Goal: Task Accomplishment & Management: Manage account settings

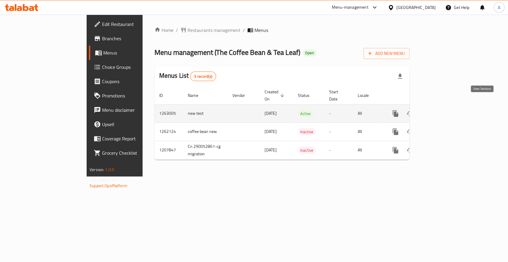
click at [441, 111] on icon "enhanced table" at bounding box center [438, 113] width 5 height 5
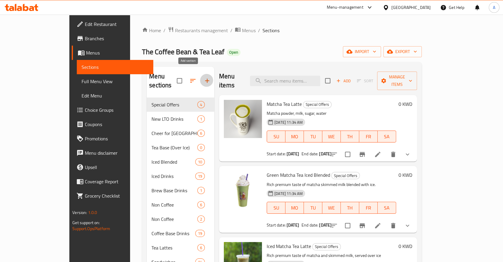
click at [204, 77] on icon "button" at bounding box center [207, 80] width 7 height 7
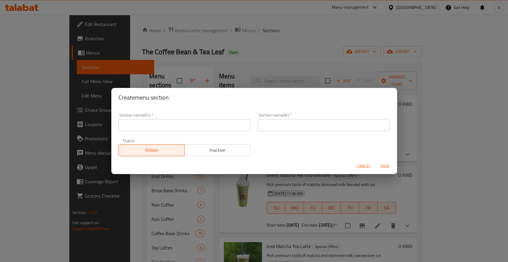
click at [267, 34] on div "Create menu section Section name(En)   * Section name(En) * Section name(Ar)   …" at bounding box center [254, 131] width 508 height 262
click at [366, 164] on span "Cancel" at bounding box center [364, 166] width 14 height 7
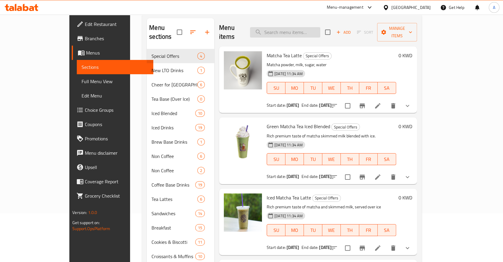
scroll to position [14, 0]
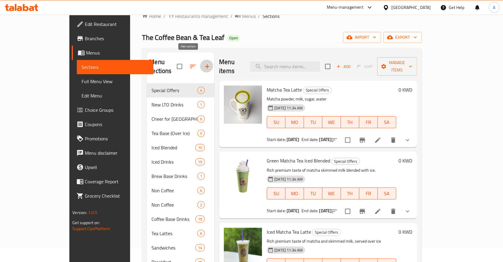
click at [204, 63] on icon "button" at bounding box center [207, 66] width 7 height 7
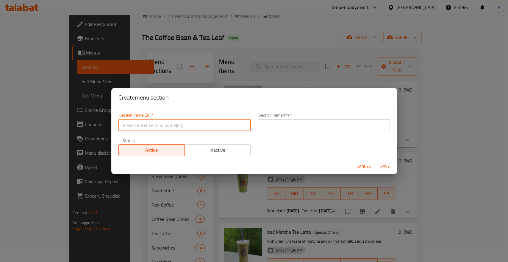
click at [171, 126] on input "text" at bounding box center [184, 125] width 132 height 12
paste input "30% OFF"
type input "30% OFF"
click at [265, 124] on input "text" at bounding box center [324, 125] width 132 height 12
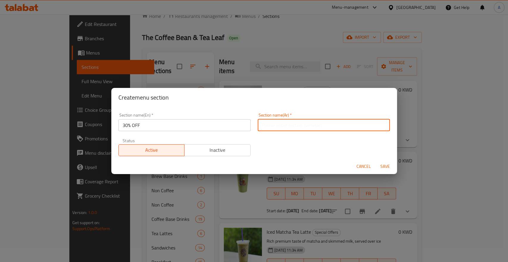
paste input "خصم 30%"
type input "خصم 30%"
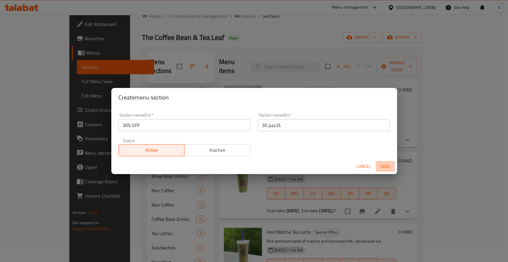
click at [386, 163] on span "Save" at bounding box center [385, 166] width 14 height 7
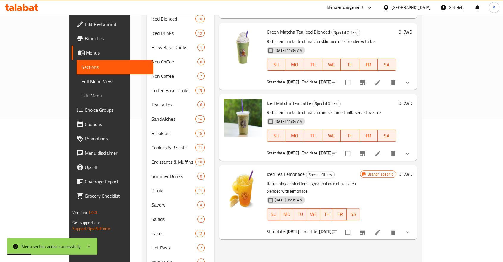
scroll to position [157, 0]
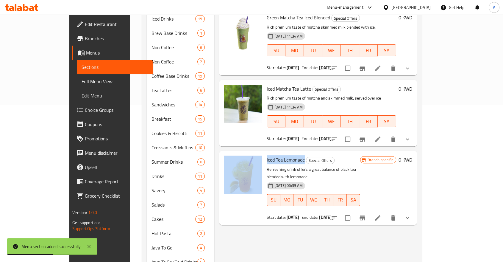
drag, startPoint x: 279, startPoint y: 138, endPoint x: 245, endPoint y: 138, distance: 34.5
click at [245, 153] on div "Iced Tea Lemonade Special Offers Refreshing drink offers a great balance of bla…" at bounding box center [317, 187] width 193 height 69
copy div "Iced Tea Lemonade"
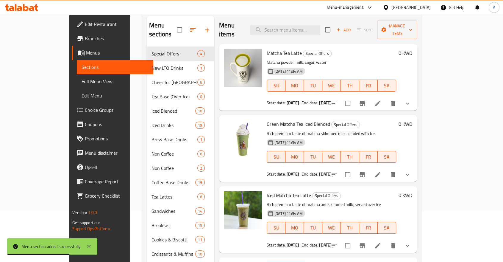
scroll to position [0, 0]
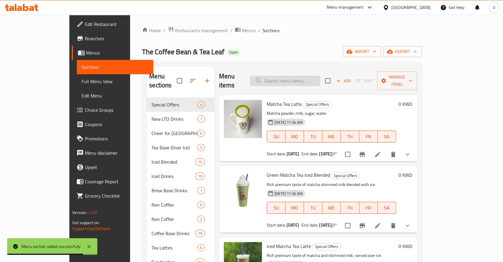
click at [315, 76] on input "search" at bounding box center [285, 81] width 70 height 10
paste input "Iced Tea Lemonade"
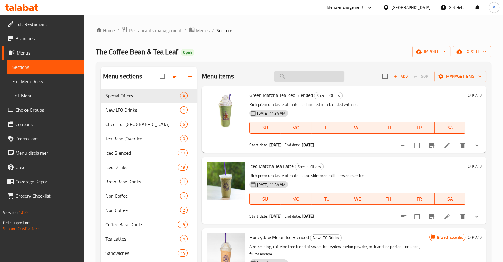
type input "I"
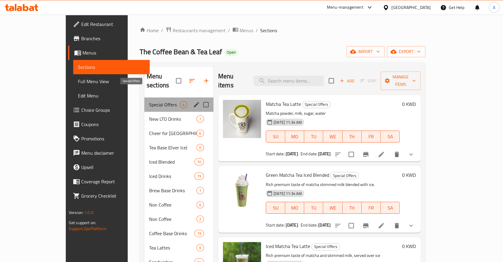
click at [149, 101] on span "Special Offers" at bounding box center [164, 104] width 31 height 7
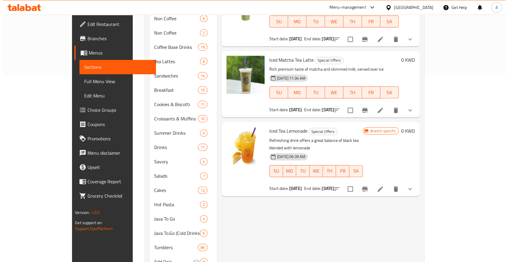
scroll to position [192, 0]
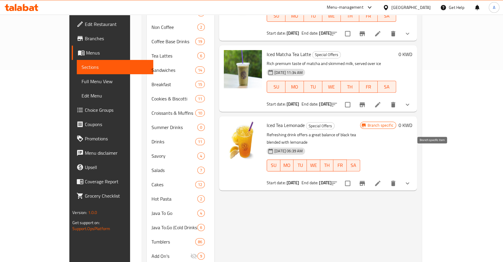
click at [366, 179] on icon "Branch-specific-item" at bounding box center [362, 182] width 7 height 7
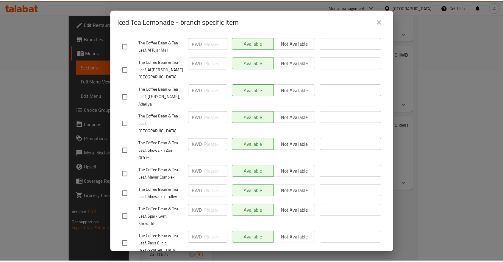
scroll to position [1963, 0]
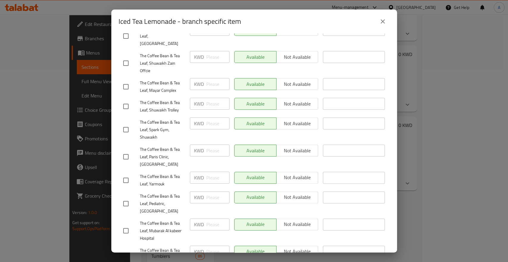
click at [385, 21] on icon "close" at bounding box center [382, 21] width 7 height 7
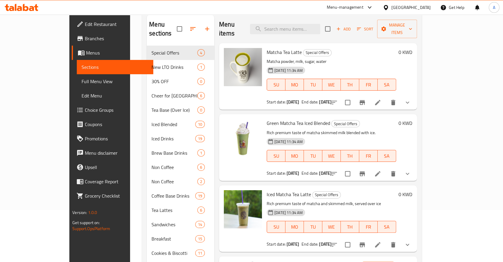
scroll to position [51, 0]
click at [354, 238] on input "checkbox" at bounding box center [347, 244] width 13 height 13
checkbox input "false"
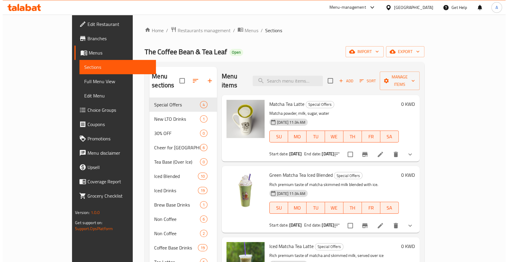
scroll to position [0, 0]
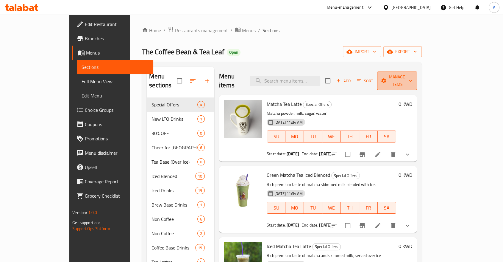
click at [412, 74] on span "Manage items" at bounding box center [397, 80] width 30 height 15
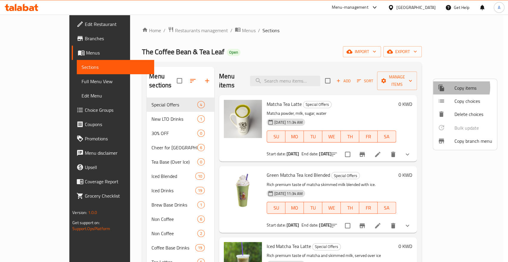
click at [455, 87] on span "Copy items" at bounding box center [474, 87] width 38 height 7
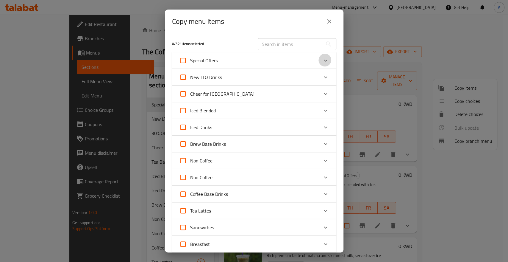
click at [324, 57] on icon "Expand" at bounding box center [325, 60] width 7 height 7
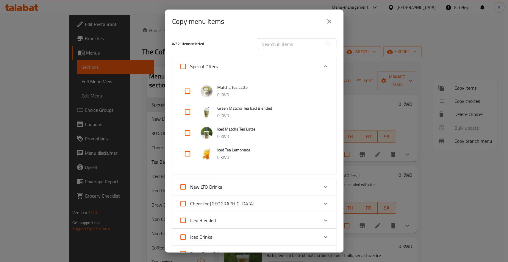
click at [186, 88] on input "checkbox" at bounding box center [187, 91] width 14 height 14
checkbox input "true"
click at [188, 108] on input "checkbox" at bounding box center [187, 112] width 14 height 14
checkbox input "true"
click at [186, 128] on input "checkbox" at bounding box center [187, 133] width 14 height 14
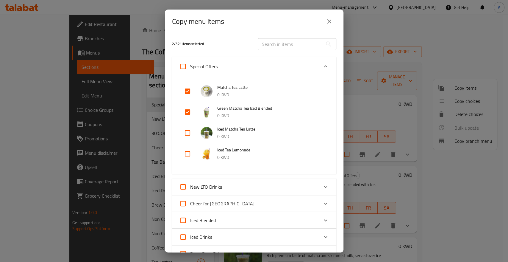
checkbox input "true"
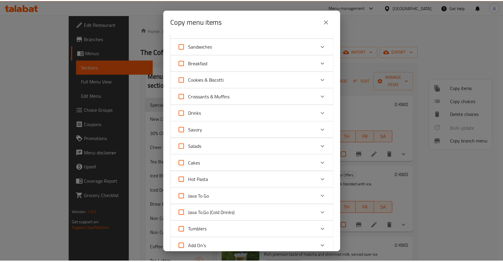
scroll to position [415, 0]
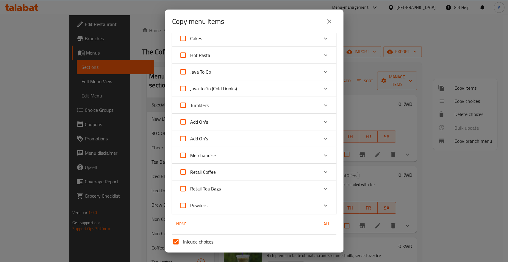
click at [221, 261] on input "Sections   *" at bounding box center [249, 265] width 151 height 8
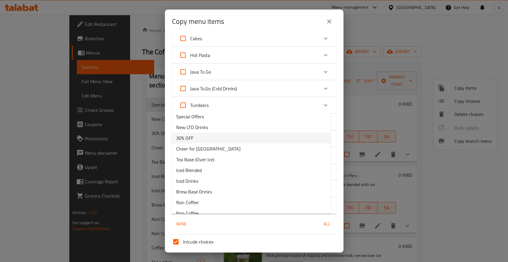
click at [214, 135] on li "30% OFF" at bounding box center [250, 137] width 159 height 11
type input "30% OFF"
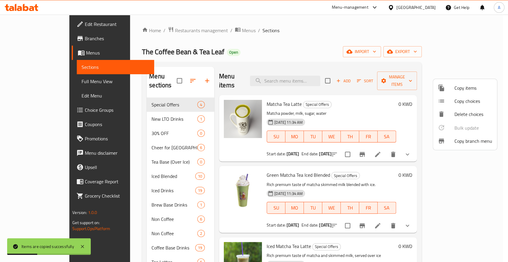
click at [126, 116] on div at bounding box center [254, 131] width 508 height 262
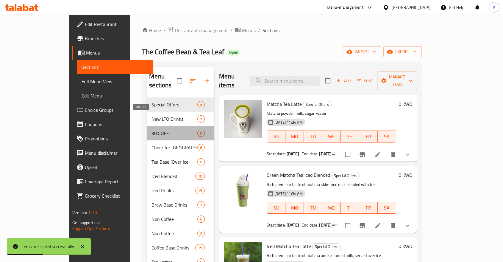
click at [152, 129] on span "30% OFF" at bounding box center [175, 132] width 46 height 7
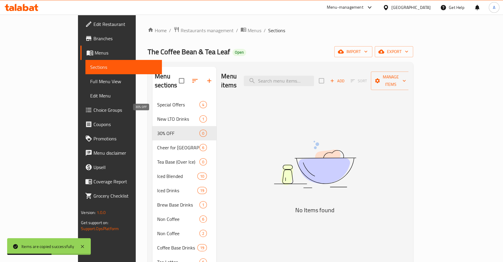
click at [157, 129] on span "30% OFF" at bounding box center [178, 132] width 42 height 7
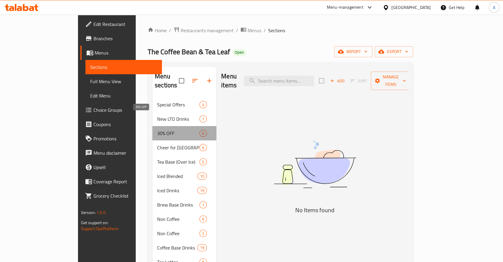
click at [157, 129] on span "30% OFF" at bounding box center [178, 132] width 42 height 7
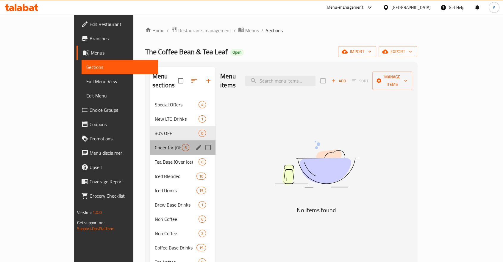
click at [150, 140] on div "Cheer for Kuwait 6" at bounding box center [182, 147] width 65 height 14
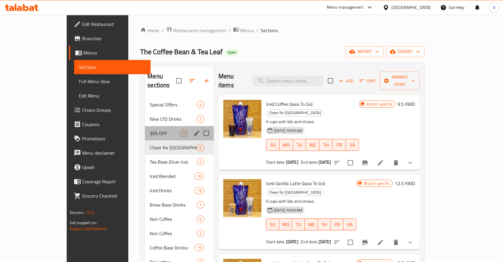
click at [145, 126] on div "30% OFF 0" at bounding box center [179, 133] width 69 height 14
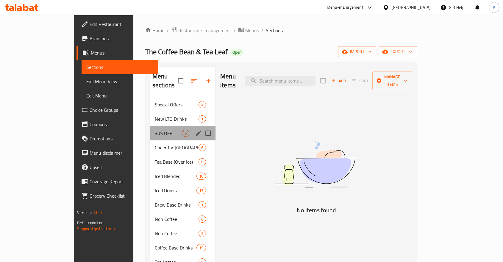
click at [150, 126] on div "30% OFF 0" at bounding box center [182, 133] width 65 height 14
click at [202, 155] on input "Menu sections" at bounding box center [208, 161] width 13 height 13
checkbox input "true"
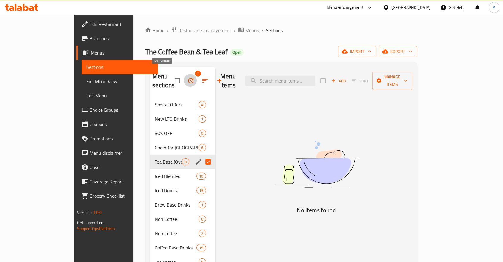
click at [187, 77] on icon "button" at bounding box center [190, 80] width 7 height 7
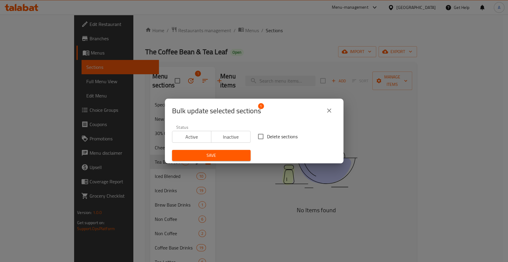
click at [330, 114] on button "close" at bounding box center [329, 110] width 14 height 14
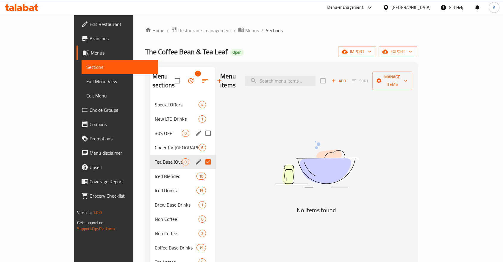
click at [150, 126] on div "30% OFF 0" at bounding box center [182, 133] width 65 height 14
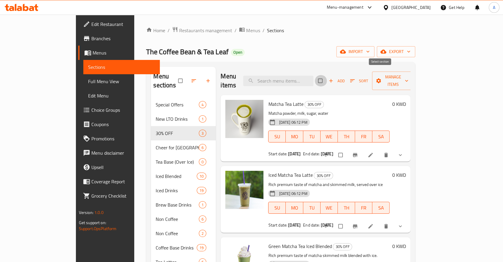
click at [327, 75] on input "checkbox" at bounding box center [321, 80] width 13 height 11
checkbox input "true"
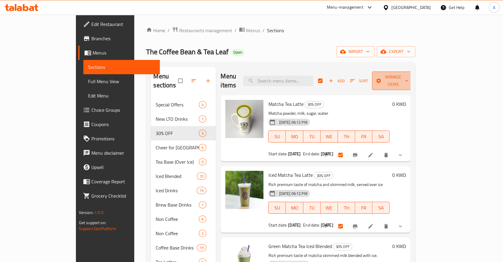
click at [410, 76] on span "Manage items" at bounding box center [393, 80] width 33 height 15
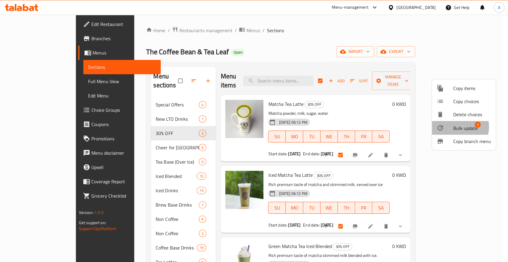
click at [458, 124] on span "Bulk update" at bounding box center [465, 127] width 24 height 7
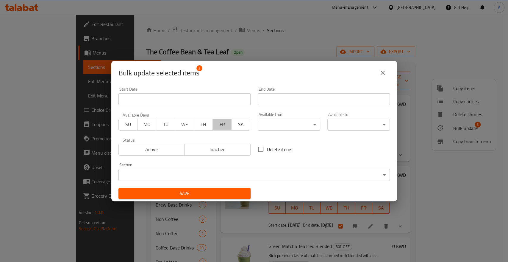
click at [221, 122] on span "FR" at bounding box center [222, 124] width 14 height 9
click at [238, 123] on span "SA" at bounding box center [241, 124] width 14 height 9
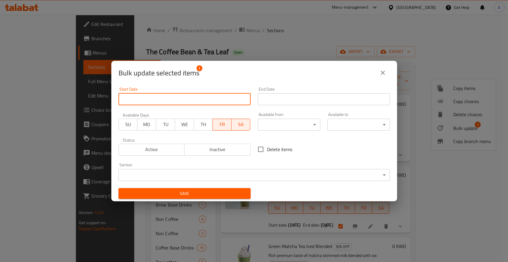
click at [224, 102] on input "Start Date" at bounding box center [184, 99] width 132 height 12
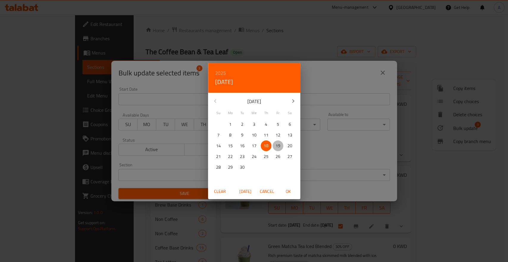
click at [276, 146] on p "19" at bounding box center [278, 145] width 5 height 7
click at [286, 190] on span "OK" at bounding box center [288, 191] width 14 height 7
type input "[DATE]"
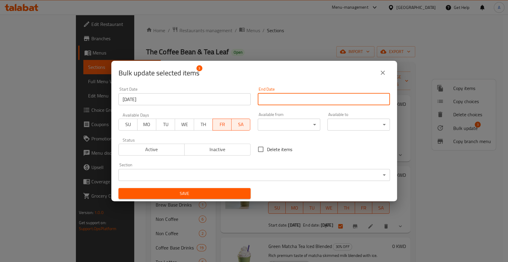
click at [281, 100] on input "Start Date" at bounding box center [324, 99] width 132 height 12
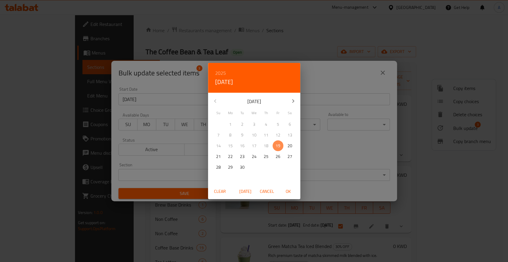
click at [279, 146] on p "19" at bounding box center [278, 145] width 5 height 7
click at [288, 192] on span "OK" at bounding box center [288, 191] width 14 height 7
type input "[DATE]"
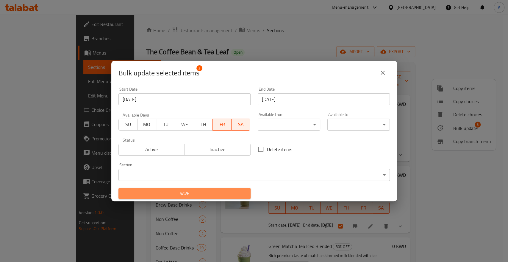
click at [238, 190] on span "Save" at bounding box center [184, 193] width 123 height 7
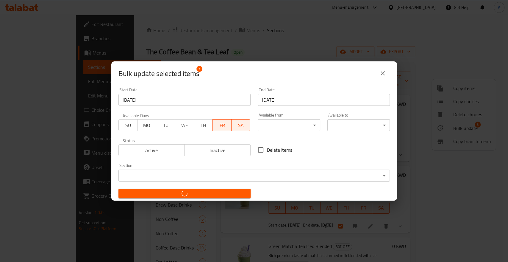
checkbox input "false"
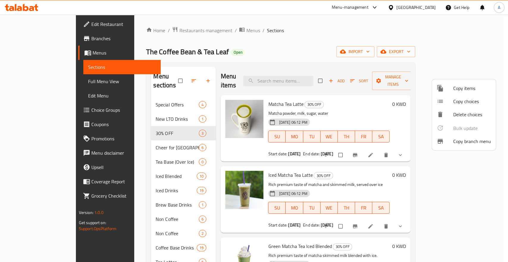
click at [382, 73] on div at bounding box center [254, 131] width 508 height 262
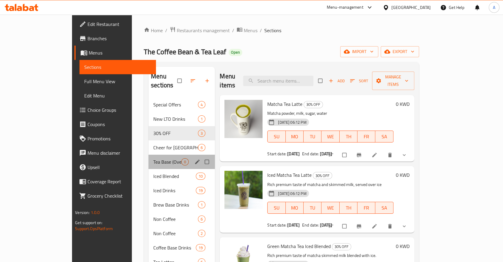
click at [152, 154] on div "Tea Base (Over Ice) 0" at bounding box center [182, 161] width 66 height 14
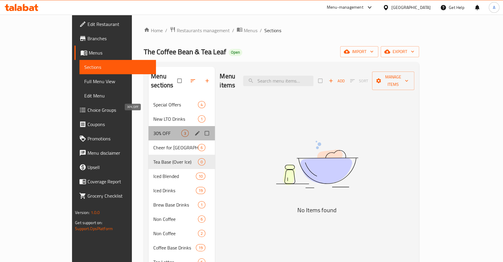
click at [153, 129] on span "30% OFF" at bounding box center [167, 132] width 28 height 7
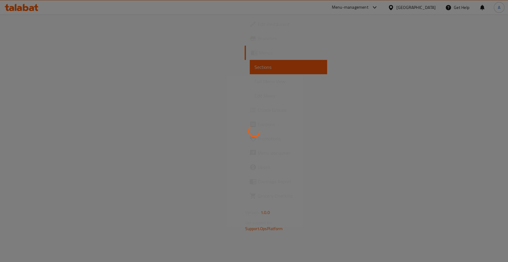
click at [184, 24] on div at bounding box center [254, 131] width 508 height 262
